Goal: Information Seeking & Learning: Learn about a topic

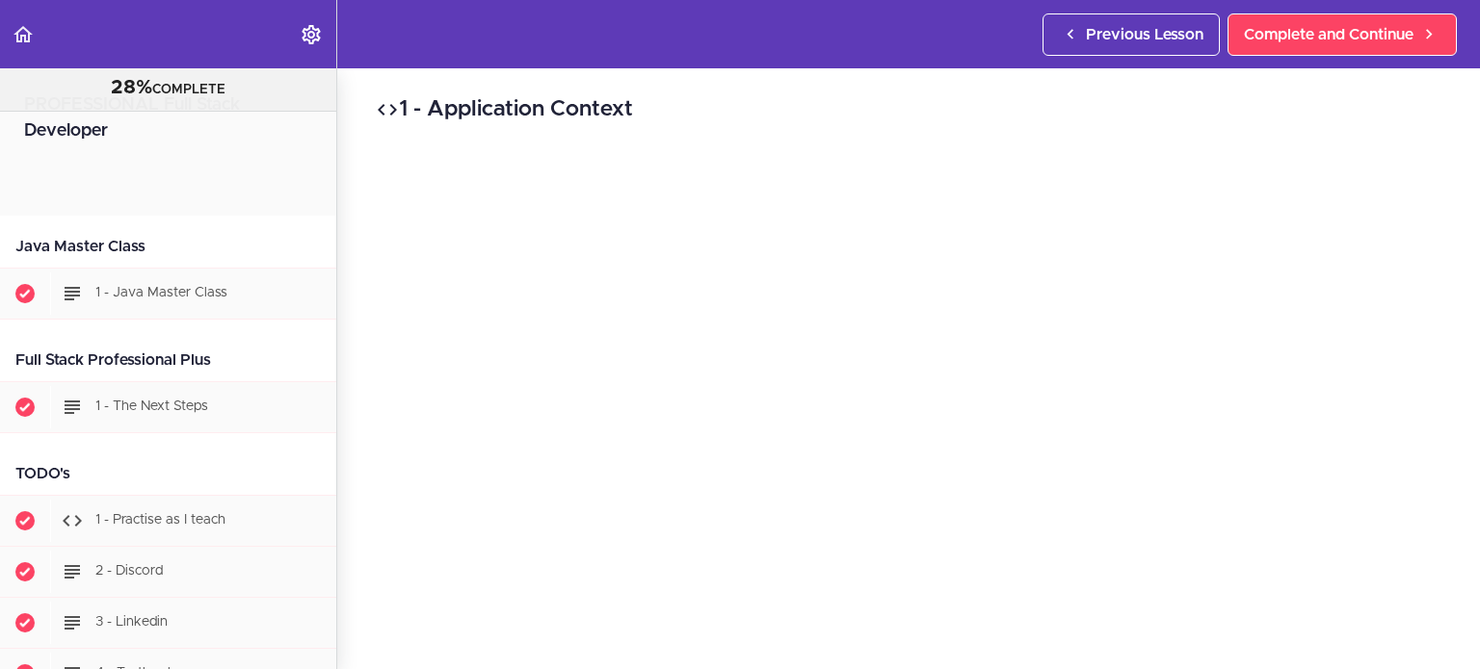
scroll to position [2799, 0]
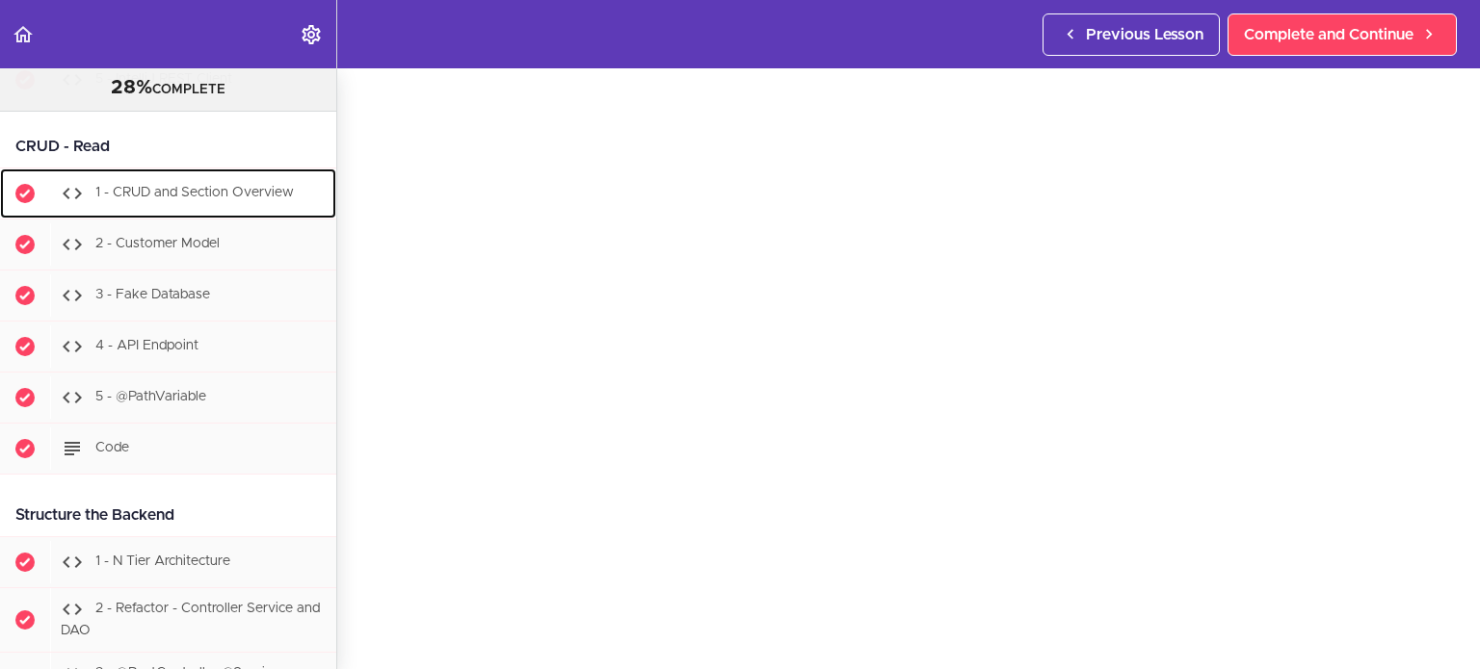
click at [231, 190] on span "1 - CRUD and Section Overview" at bounding box center [194, 193] width 198 height 13
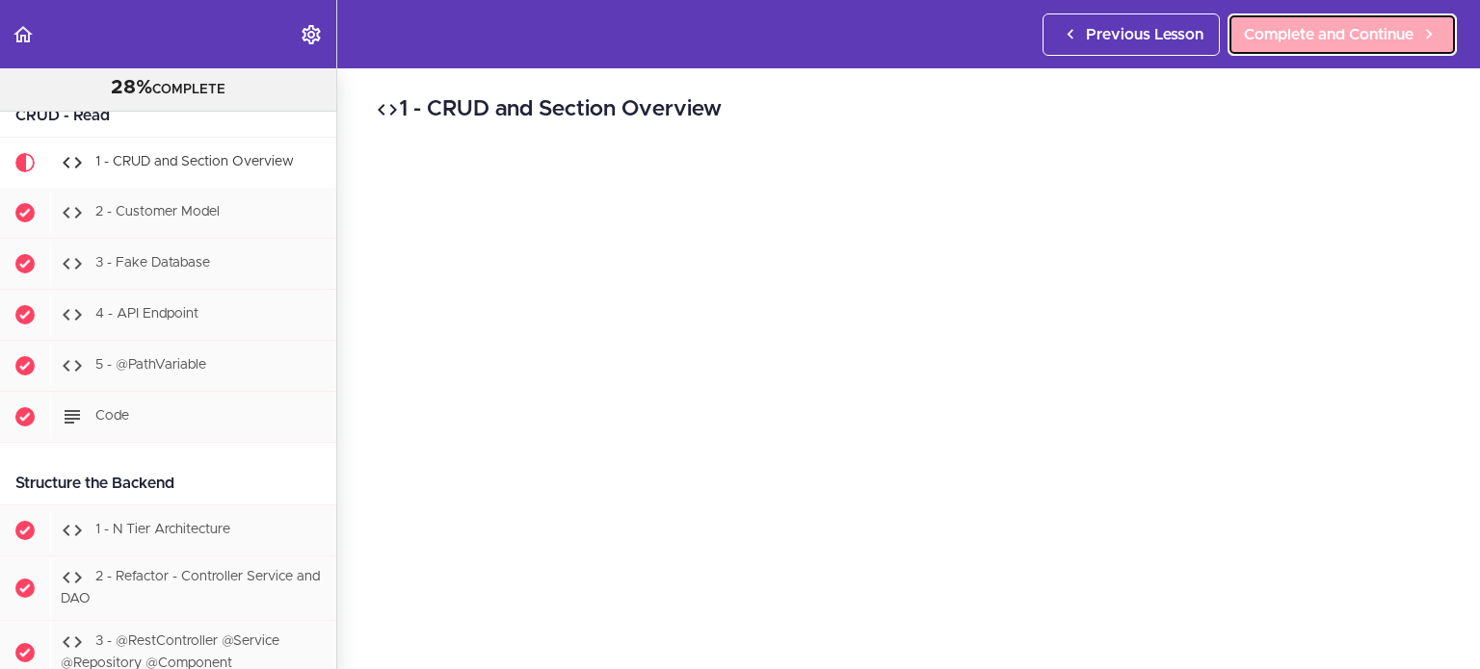
click at [1323, 43] on span "Complete and Continue" at bounding box center [1329, 34] width 170 height 23
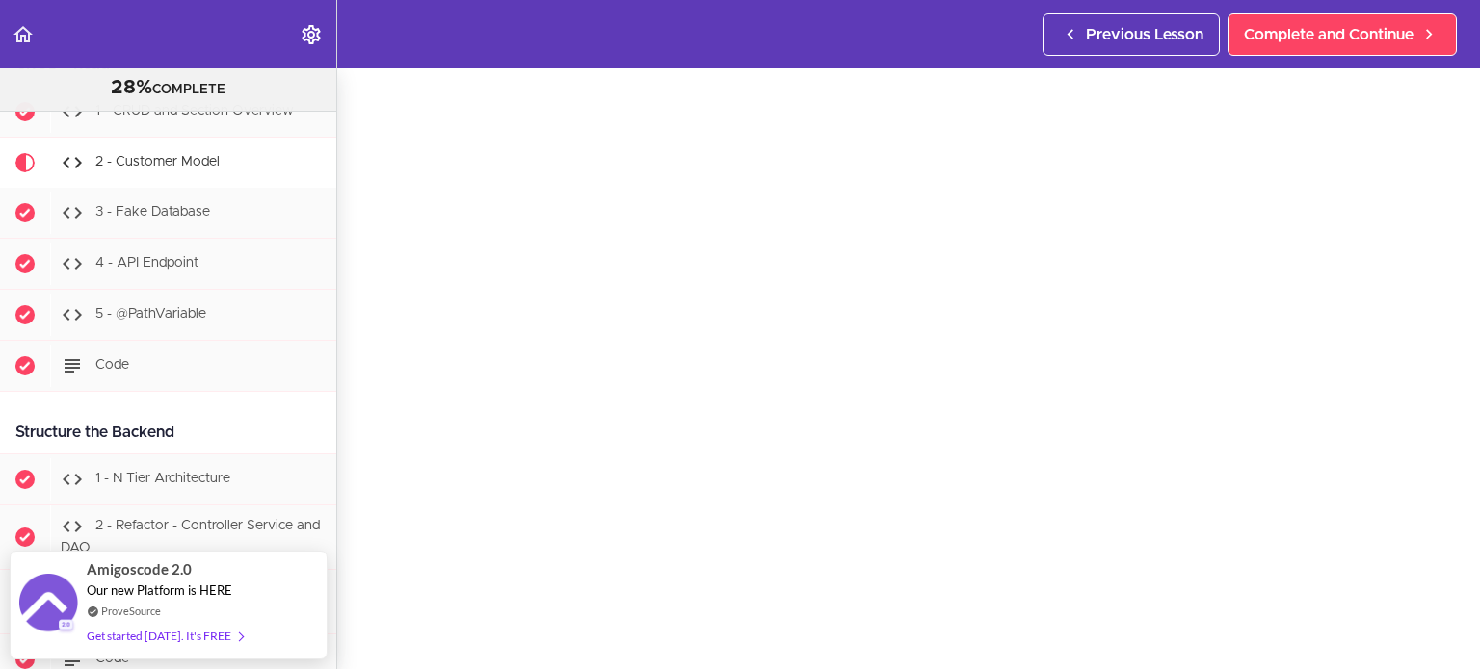
scroll to position [116, 0]
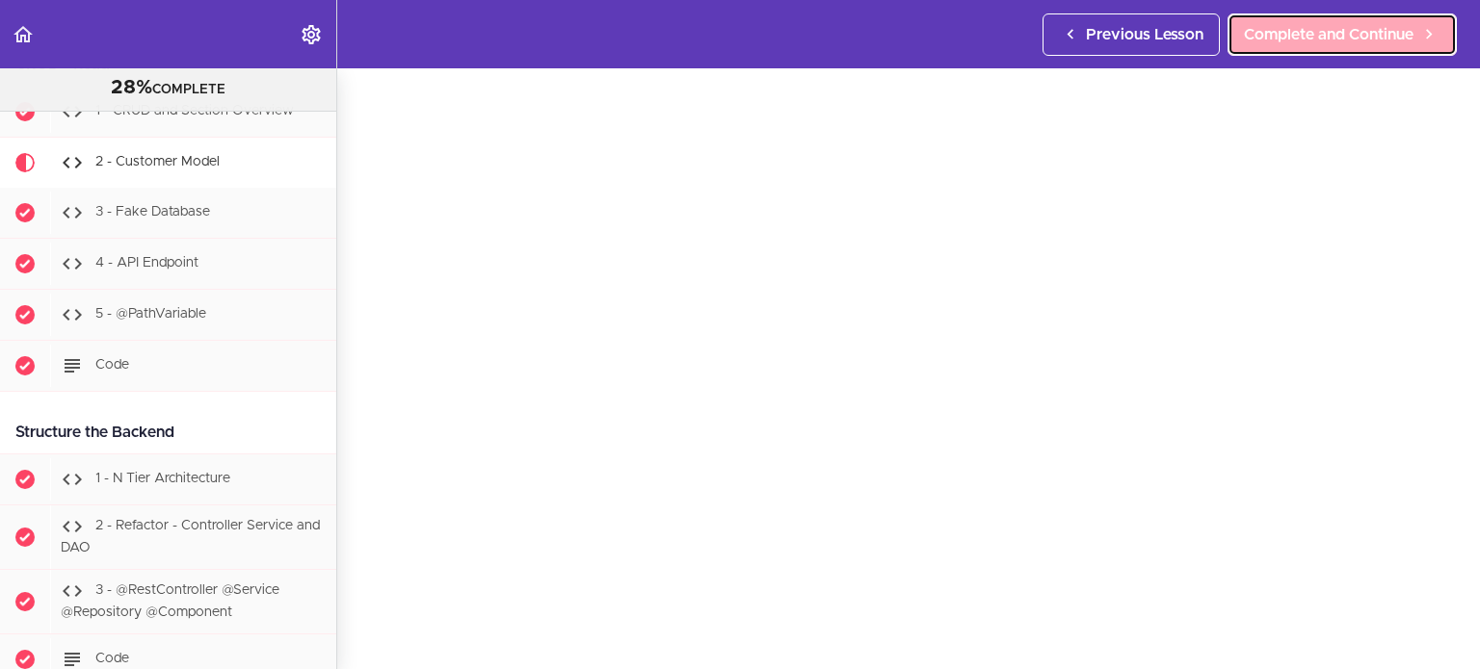
click at [1349, 28] on span "Complete and Continue" at bounding box center [1329, 34] width 170 height 23
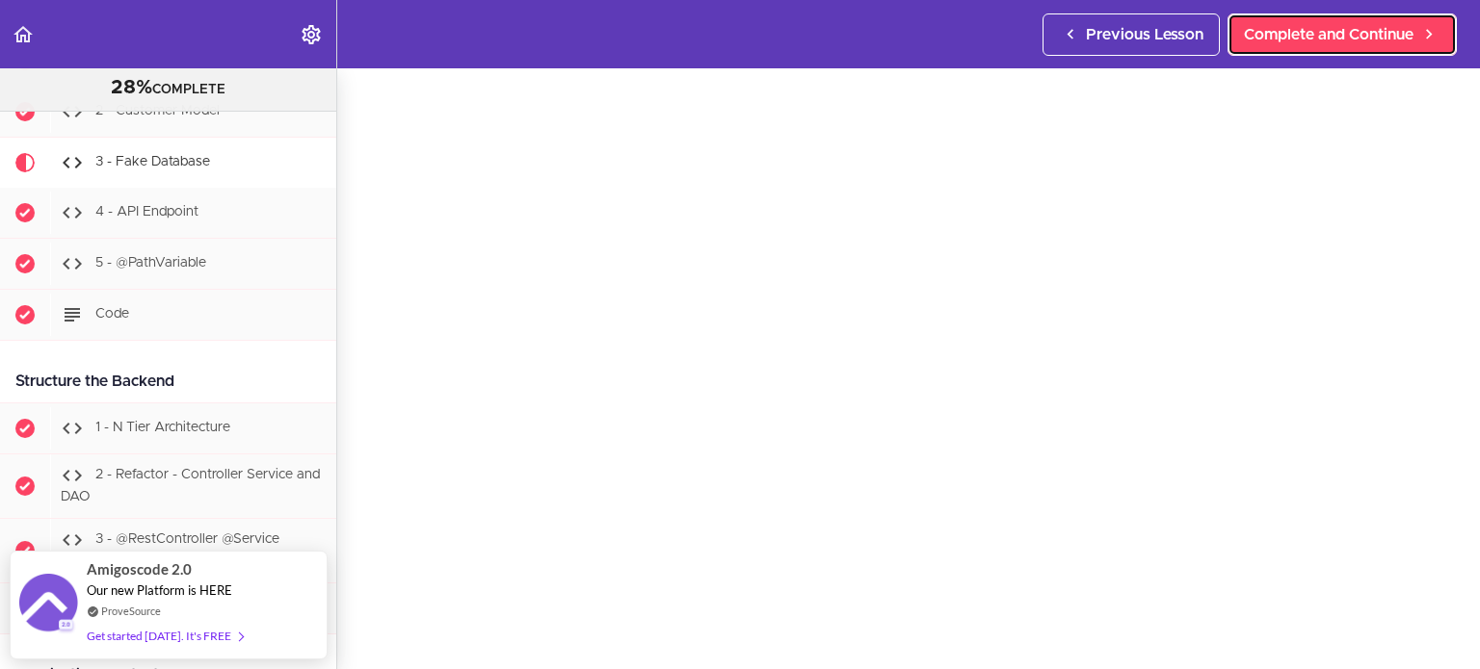
scroll to position [116, 0]
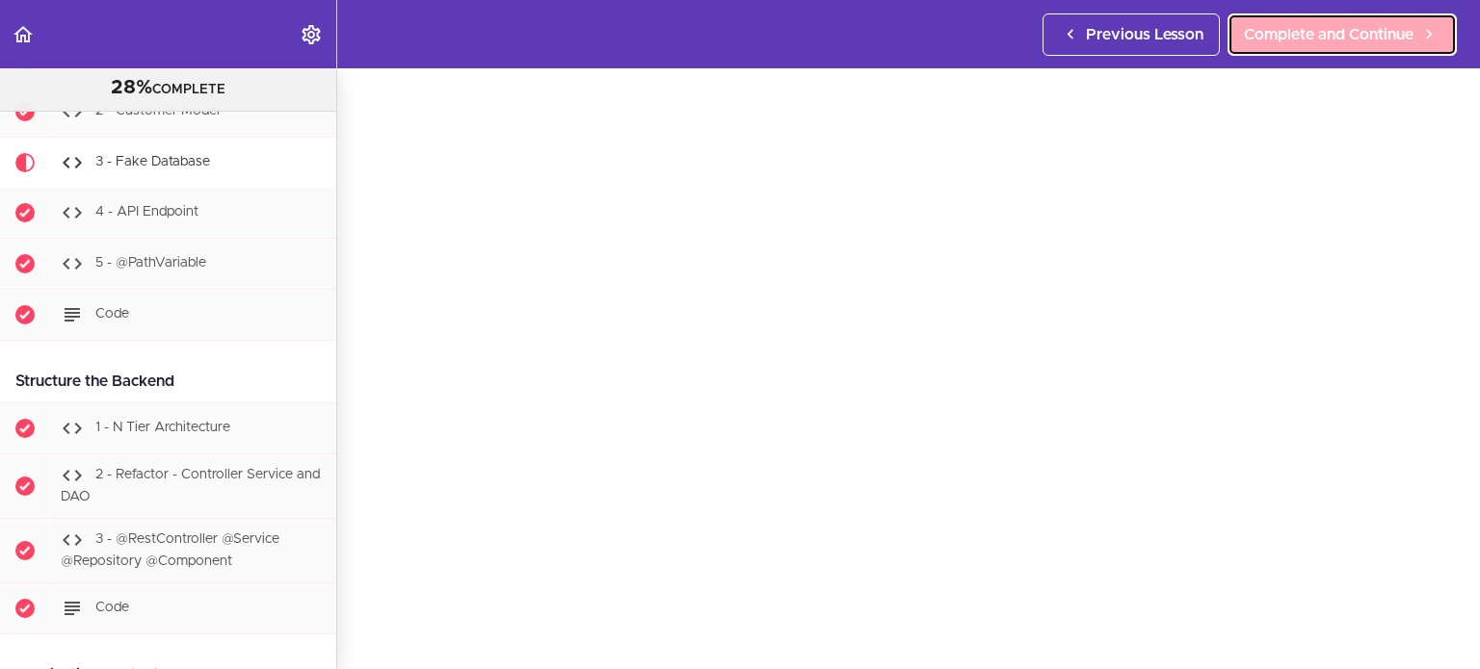
click at [1299, 41] on span "Complete and Continue" at bounding box center [1329, 34] width 170 height 23
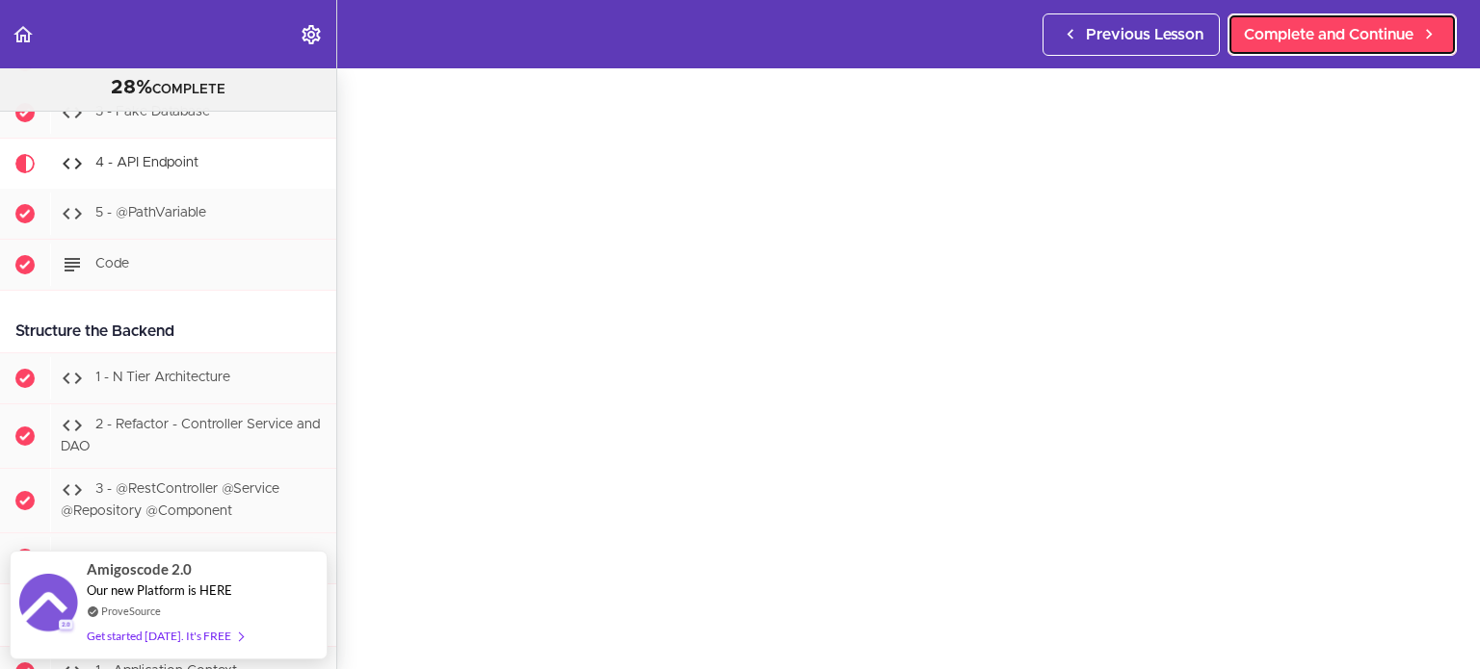
scroll to position [77, 0]
